Goal: Navigation & Orientation: Find specific page/section

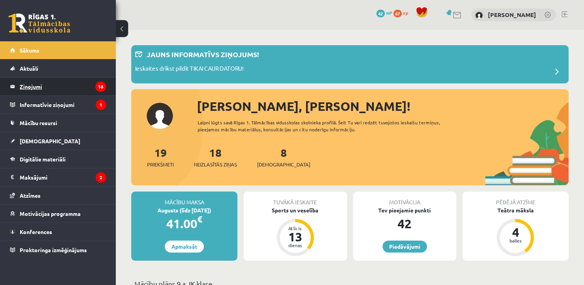
click at [62, 85] on legend "Ziņojumi 18" at bounding box center [63, 87] width 86 height 18
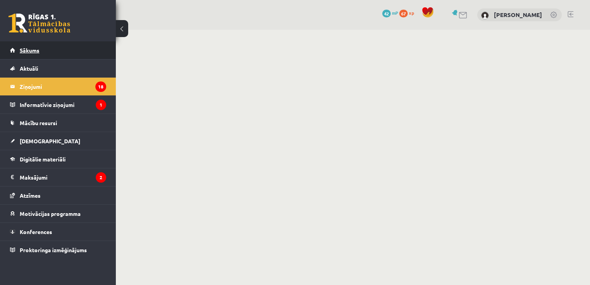
click at [63, 53] on link "Sākums" at bounding box center [58, 50] width 96 height 18
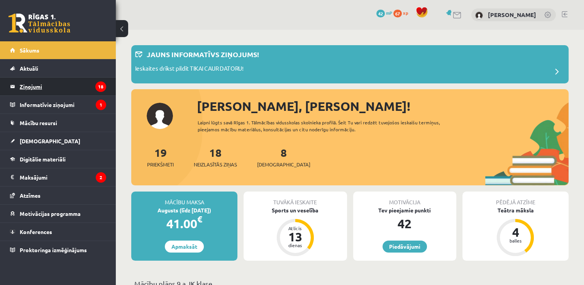
click at [62, 89] on legend "Ziņojumi 18" at bounding box center [63, 87] width 86 height 18
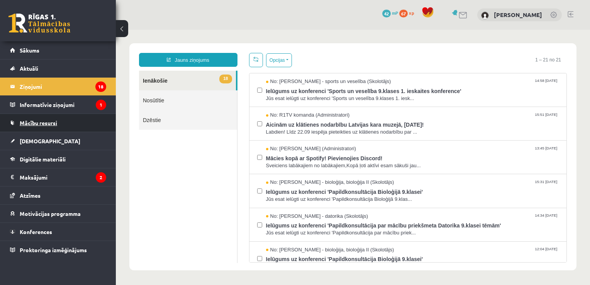
click at [64, 114] on link "Mācību resursi" at bounding box center [58, 123] width 96 height 18
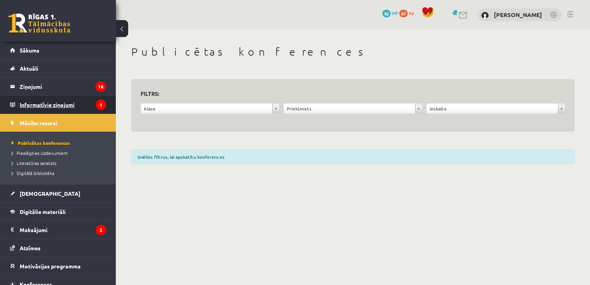
click at [59, 105] on legend "Informatīvie ziņojumi 1" at bounding box center [63, 105] width 86 height 18
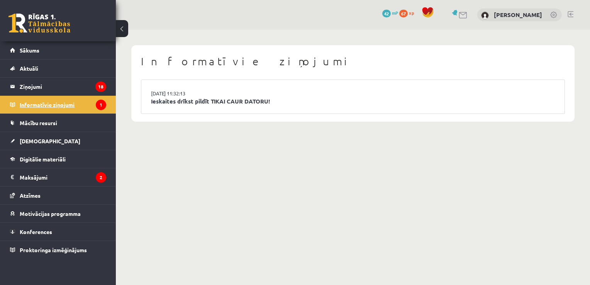
click at [59, 105] on legend "Informatīvie ziņojumi 1" at bounding box center [63, 105] width 86 height 18
click at [53, 172] on legend "Maksājumi 2" at bounding box center [63, 177] width 86 height 18
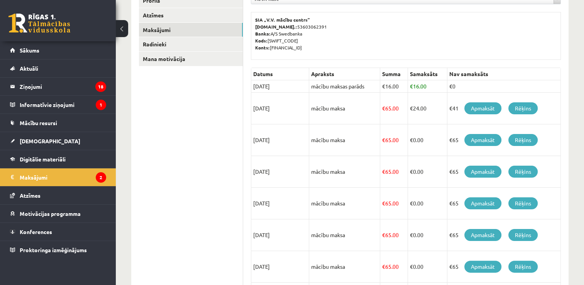
scroll to position [116, 0]
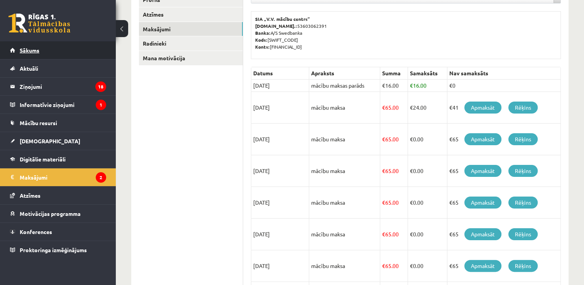
click at [65, 49] on link "Sākums" at bounding box center [58, 50] width 96 height 18
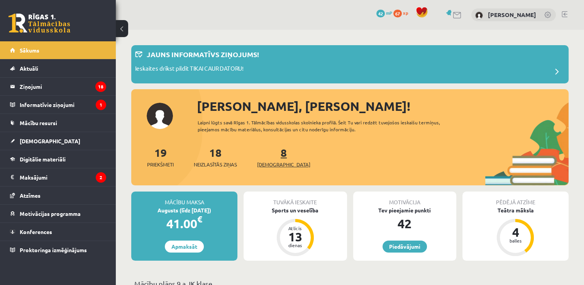
click at [271, 155] on link "8 Ieskaites" at bounding box center [283, 157] width 53 height 23
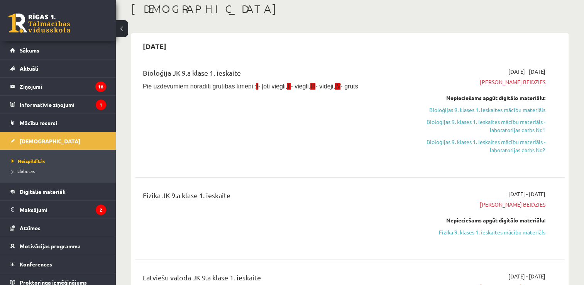
scroll to position [14, 0]
